Goal: Navigation & Orientation: Find specific page/section

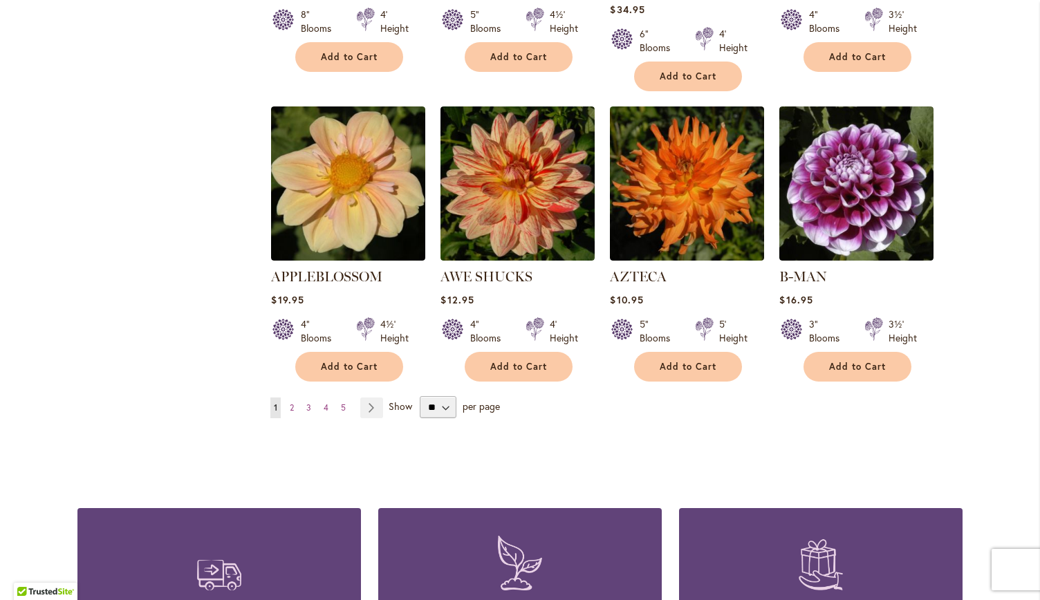
scroll to position [1107, 0]
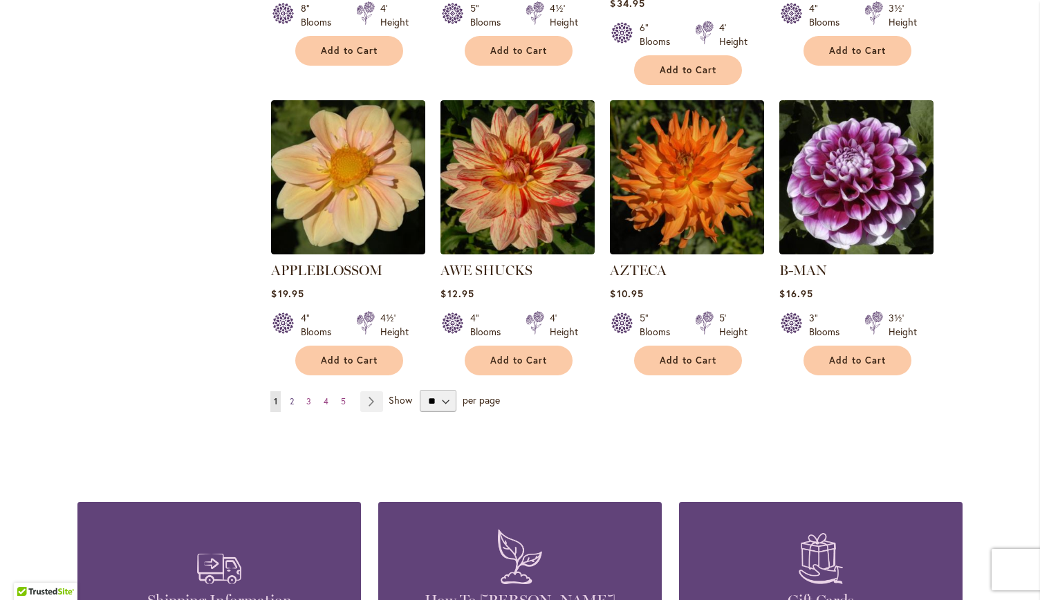
click at [290, 396] on span "2" at bounding box center [292, 401] width 4 height 10
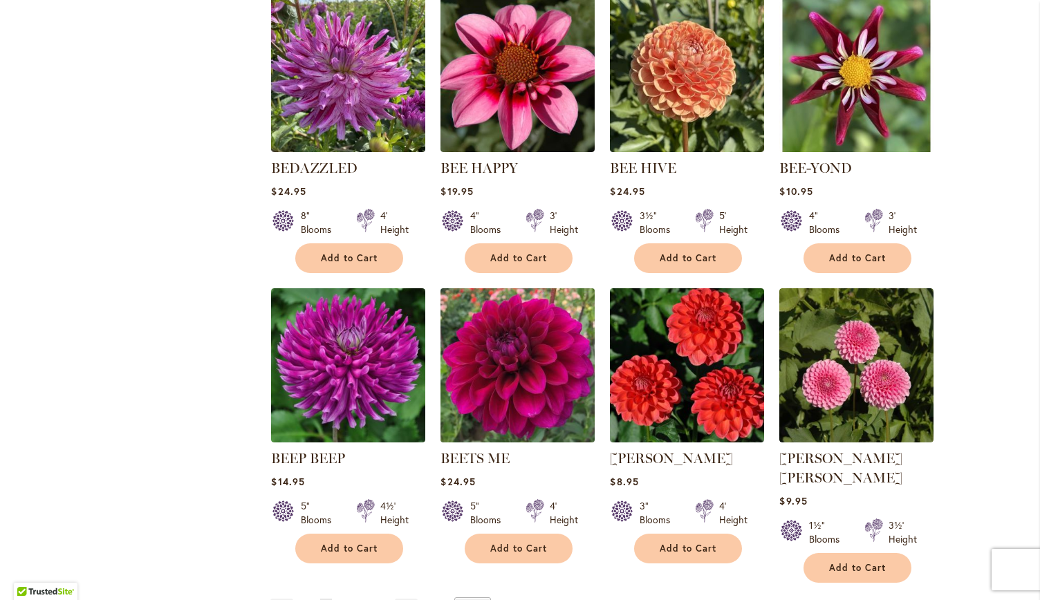
scroll to position [1314, 0]
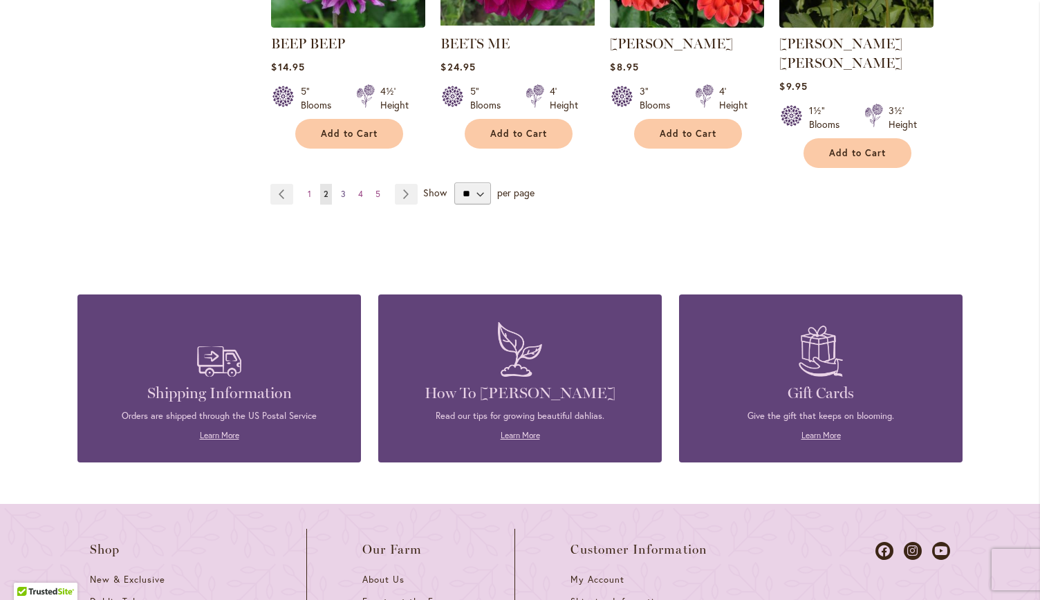
click at [341, 189] on span "3" at bounding box center [343, 194] width 5 height 10
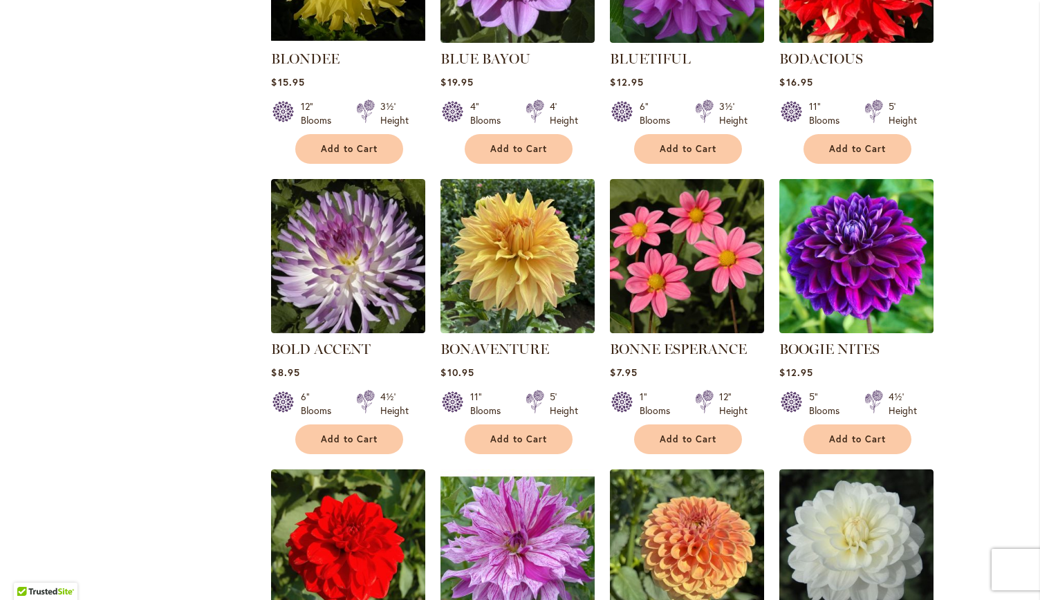
scroll to position [968, 0]
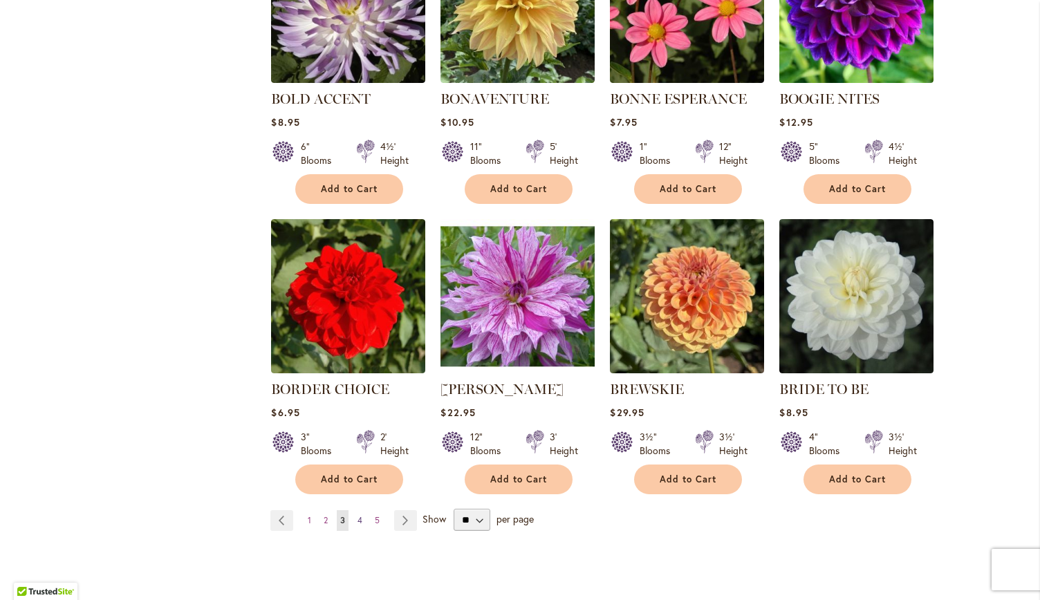
click at [357, 522] on link "Page 4" at bounding box center [360, 521] width 12 height 21
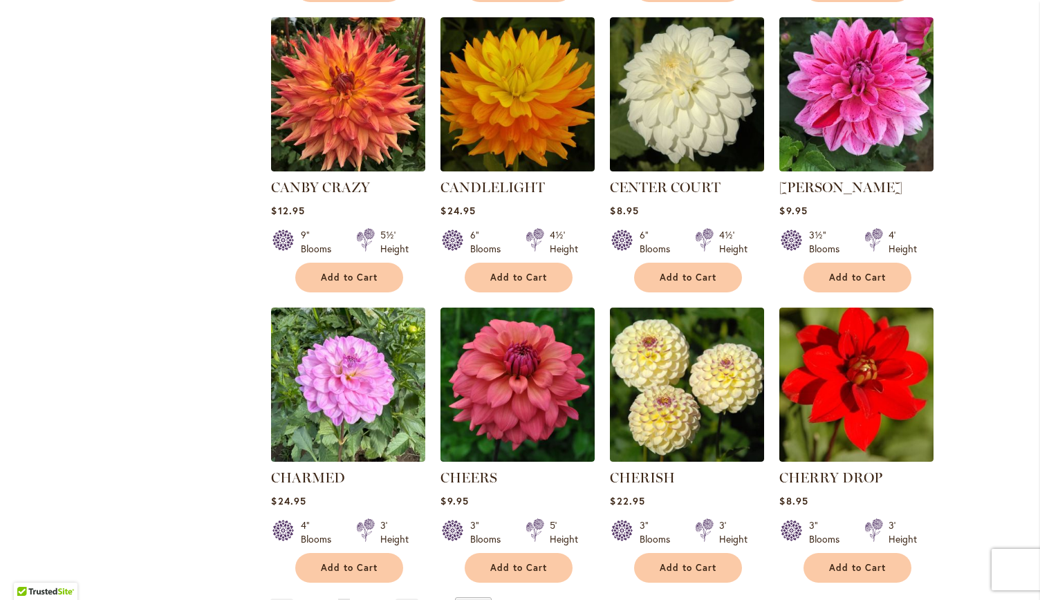
scroll to position [1176, 0]
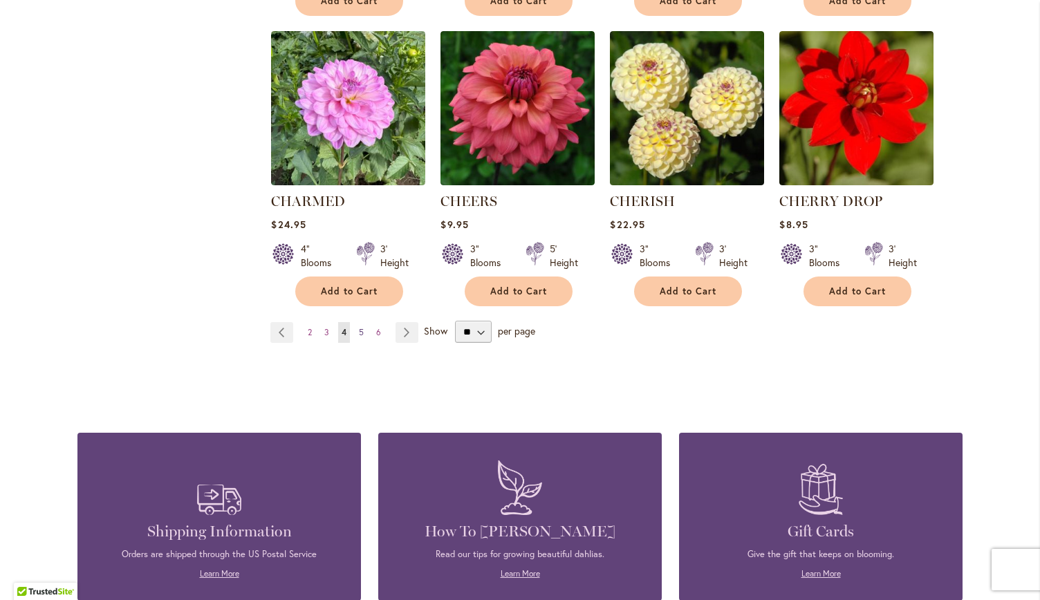
click at [359, 334] on span "5" at bounding box center [361, 332] width 5 height 10
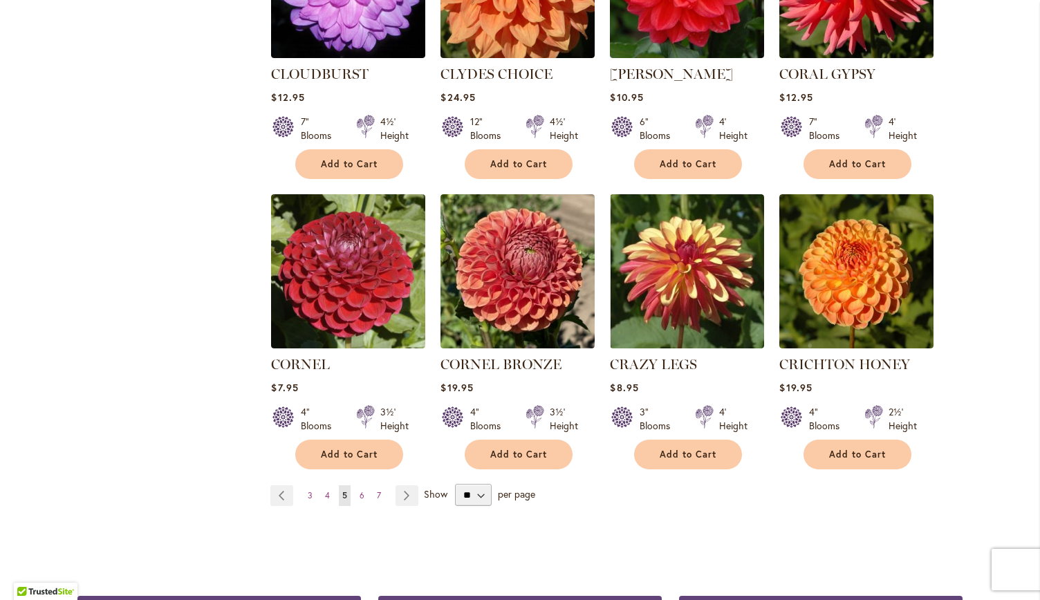
scroll to position [1038, 0]
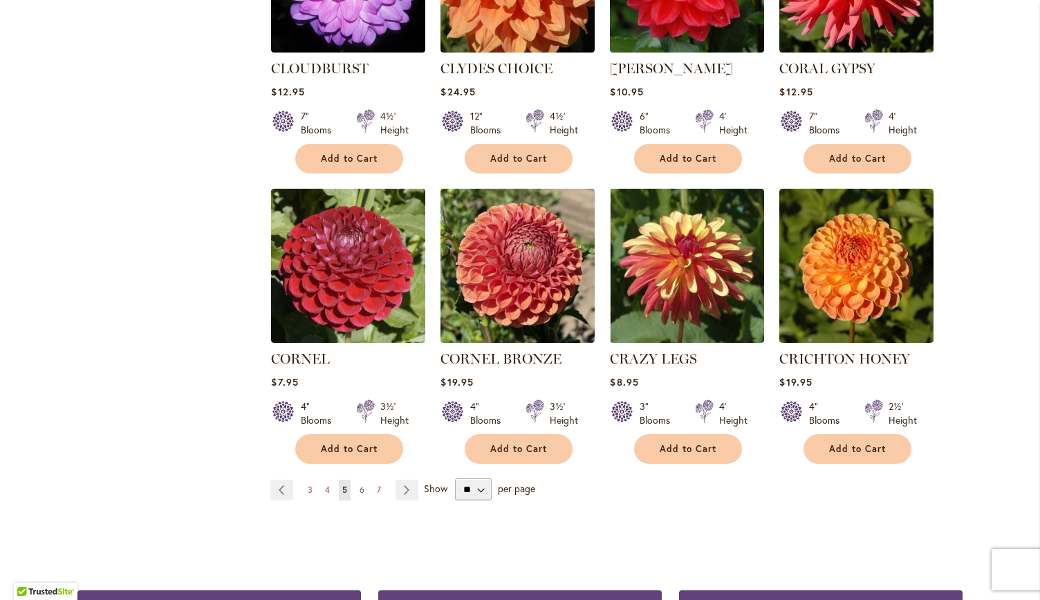
click at [360, 485] on span "6" at bounding box center [362, 490] width 5 height 10
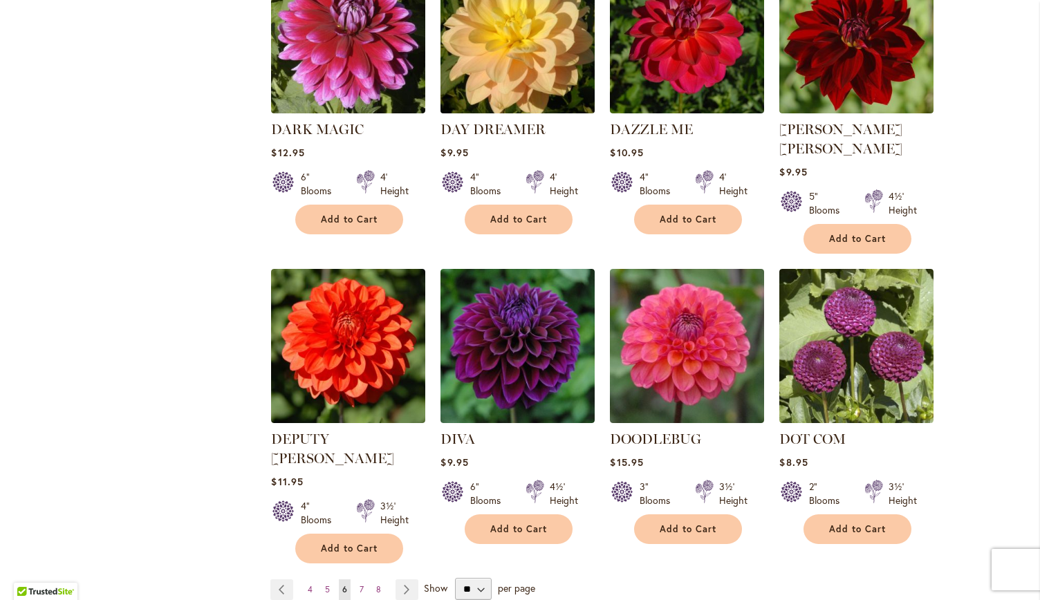
scroll to position [968, 0]
